Goal: Information Seeking & Learning: Learn about a topic

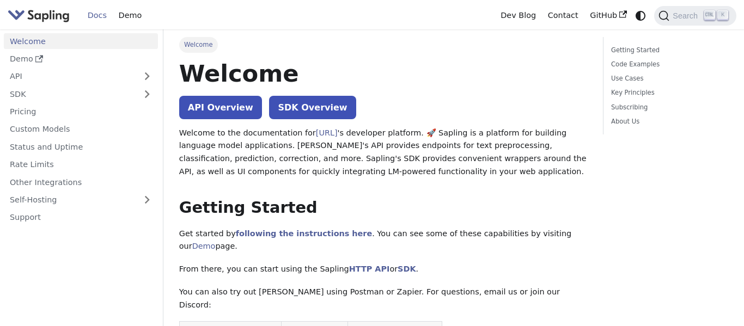
click at [75, 34] on link "Welcome" at bounding box center [81, 41] width 154 height 16
